Goal: Find specific page/section: Find specific page/section

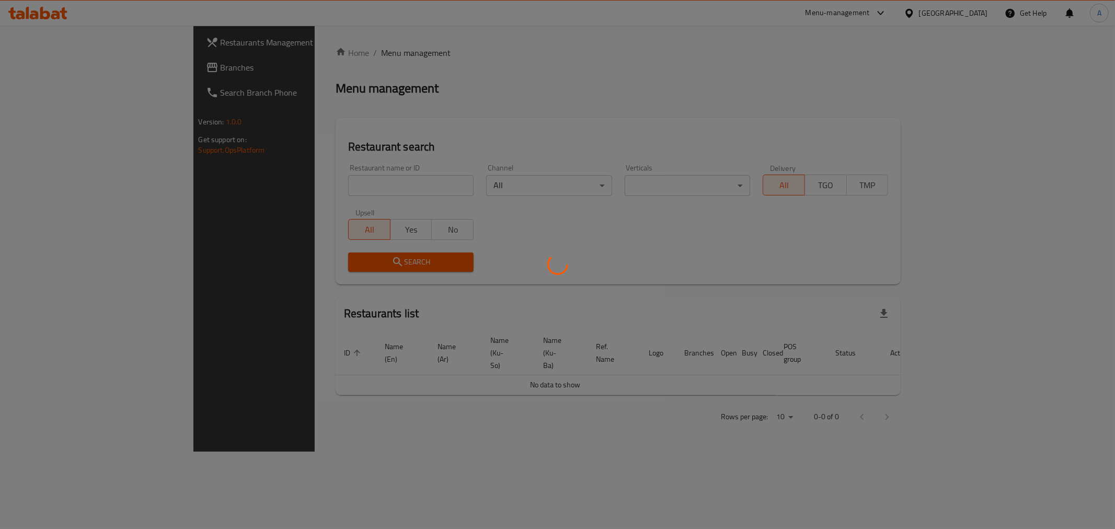
click at [292, 182] on div at bounding box center [557, 264] width 1115 height 529
click at [293, 190] on div at bounding box center [557, 264] width 1115 height 529
click at [295, 180] on div at bounding box center [557, 264] width 1115 height 529
click at [302, 183] on div at bounding box center [557, 264] width 1115 height 529
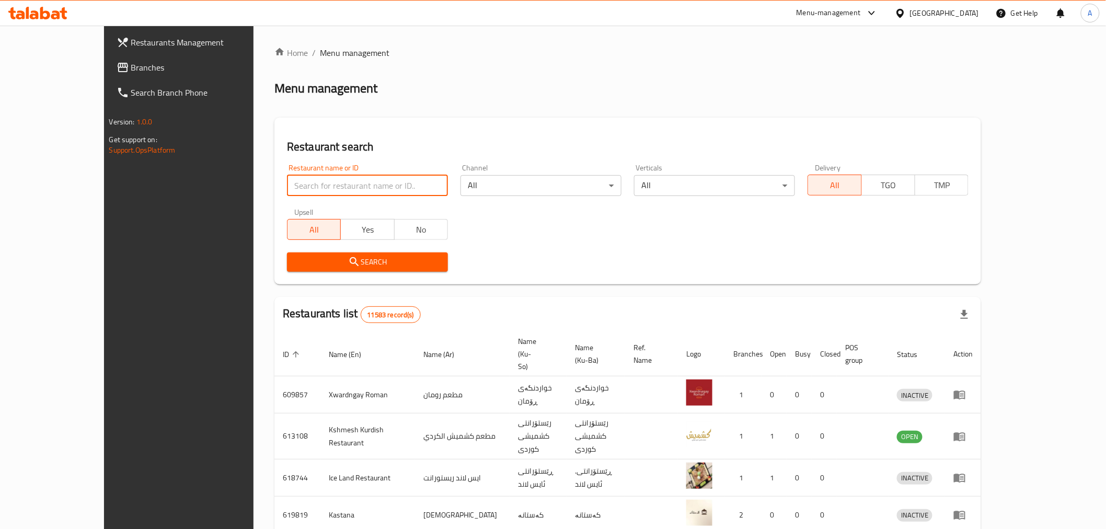
click at [300, 186] on input "search" at bounding box center [367, 185] width 161 height 21
paste input "Super Kass"
type input "Super Kass"
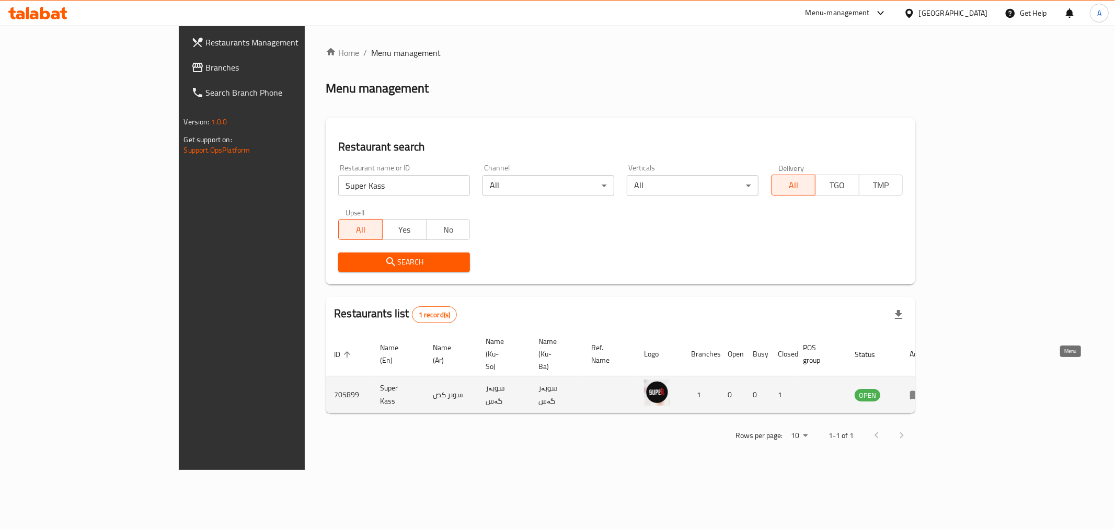
click at [922, 388] on icon "enhanced table" at bounding box center [915, 394] width 13 height 13
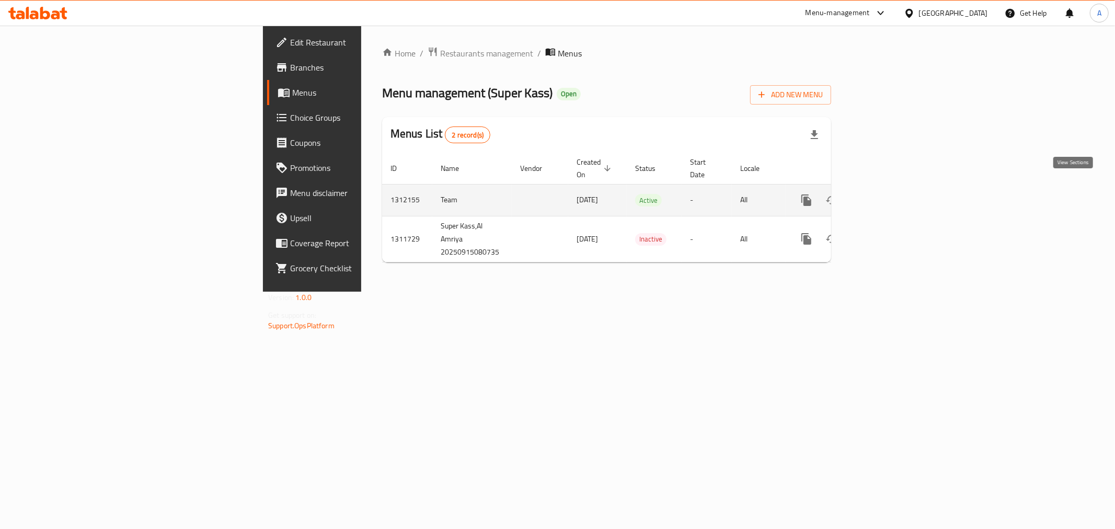
click at [888, 194] on icon "enhanced table" at bounding box center [881, 200] width 13 height 13
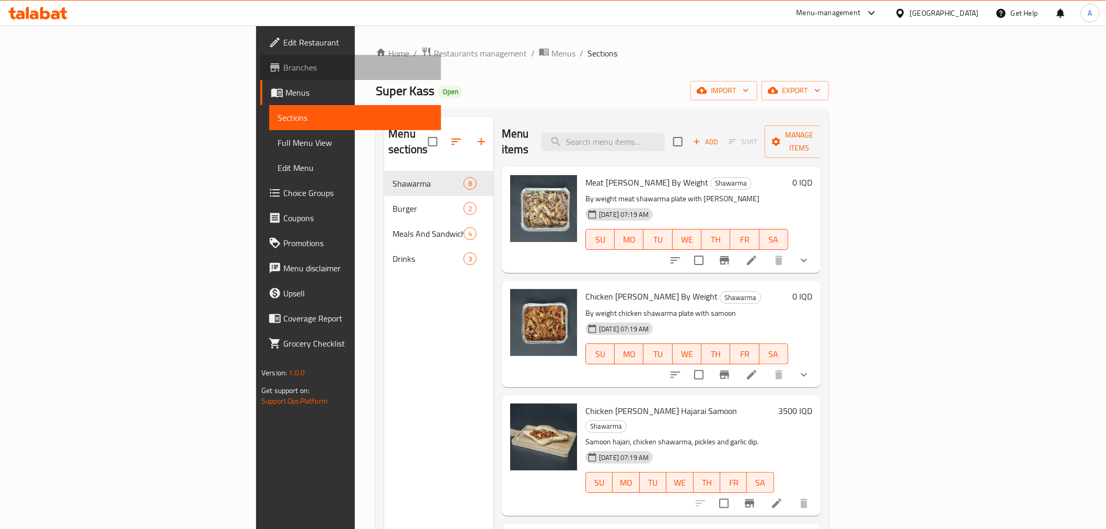
click at [283, 64] on span "Branches" at bounding box center [357, 67] width 149 height 13
